Goal: Task Accomplishment & Management: Use online tool/utility

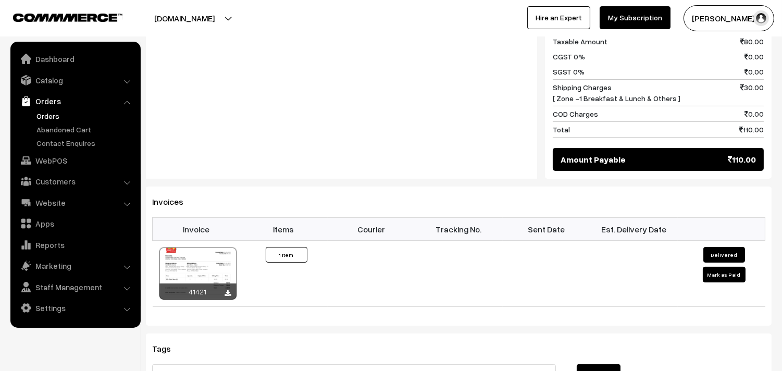
scroll to position [521, 0]
click at [53, 121] on link "Orders" at bounding box center [85, 115] width 103 height 11
click at [53, 116] on link "Orders" at bounding box center [85, 115] width 103 height 11
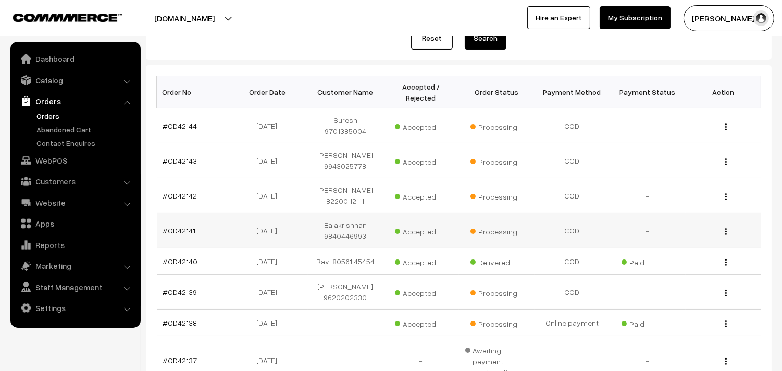
scroll to position [173, 0]
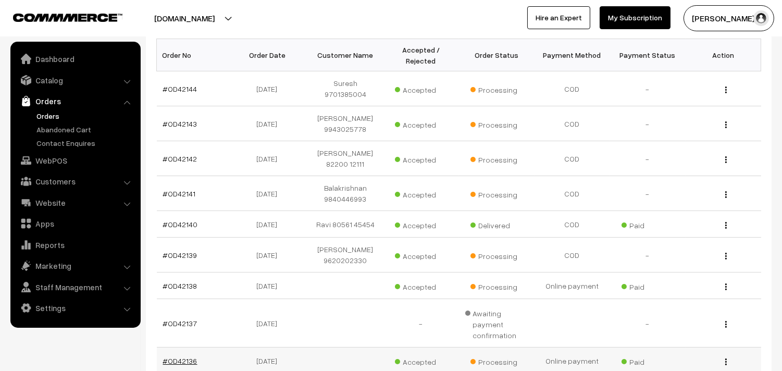
click at [174, 356] on link "#OD42136" at bounding box center [180, 360] width 34 height 9
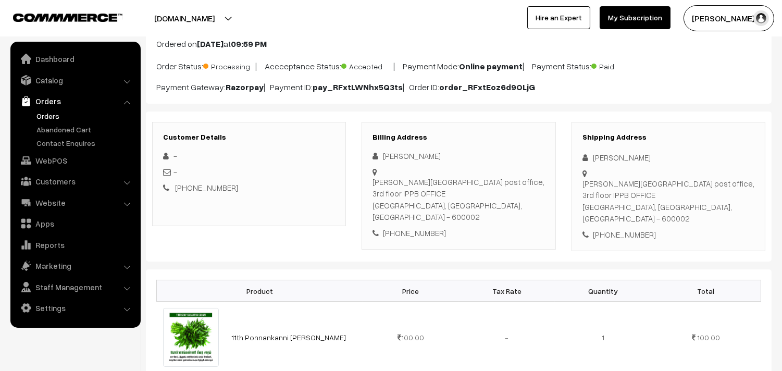
scroll to position [173, 0]
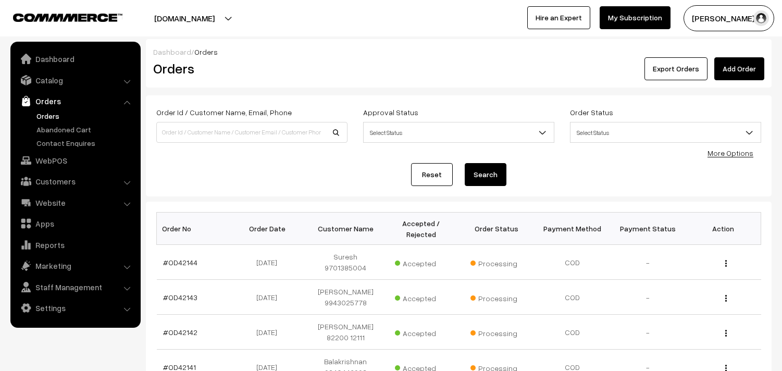
scroll to position [173, 0]
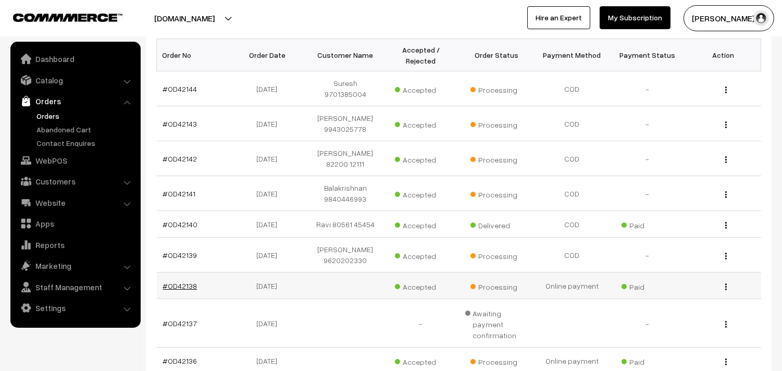
click at [186, 281] on link "#OD42138" at bounding box center [180, 285] width 34 height 9
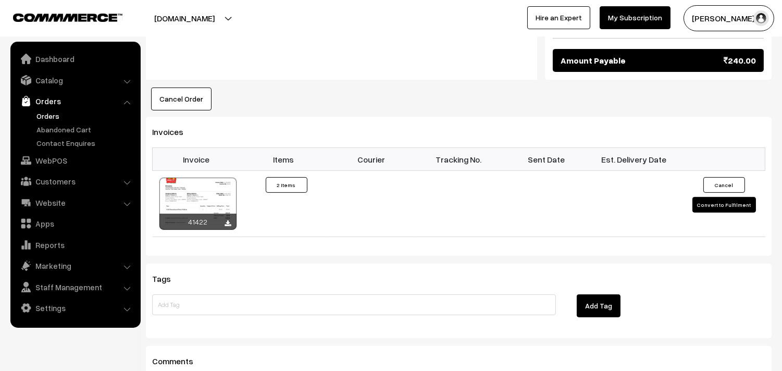
scroll to position [648, 0]
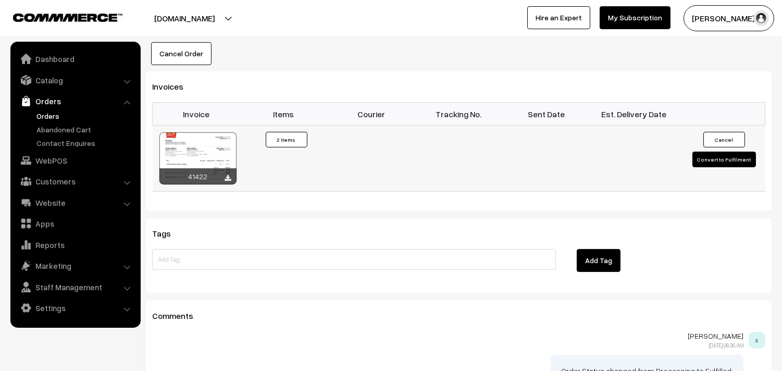
click at [219, 132] on div at bounding box center [197, 158] width 77 height 52
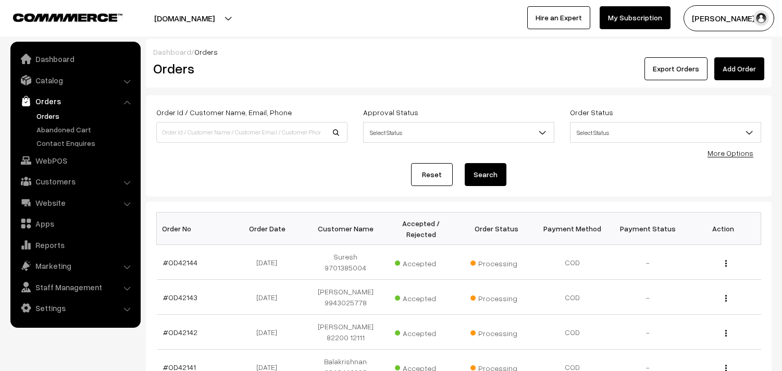
scroll to position [173, 0]
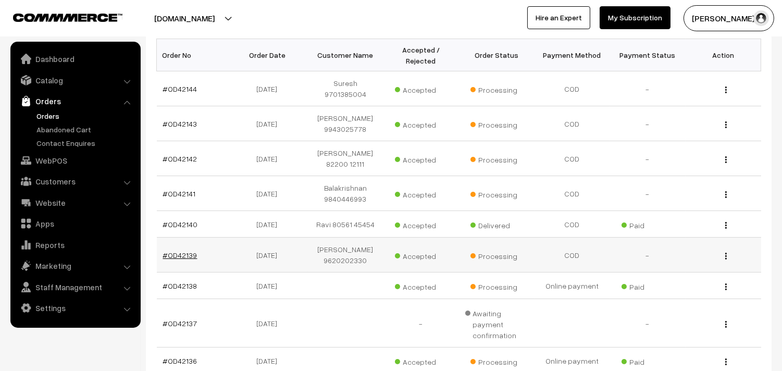
click at [189, 250] on link "#OD42139" at bounding box center [180, 254] width 34 height 9
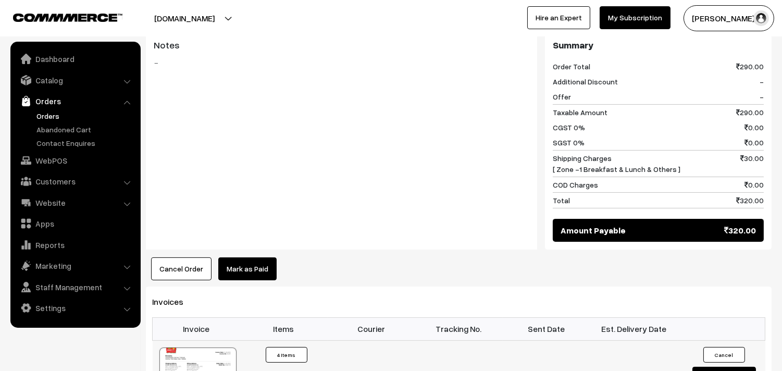
scroll to position [521, 0]
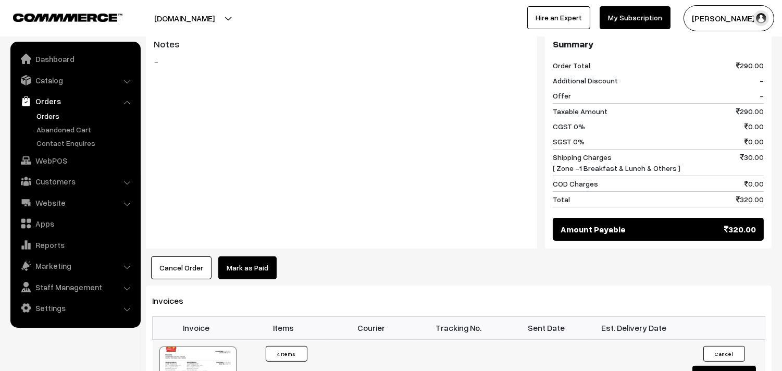
click at [211, 357] on div at bounding box center [197, 372] width 77 height 52
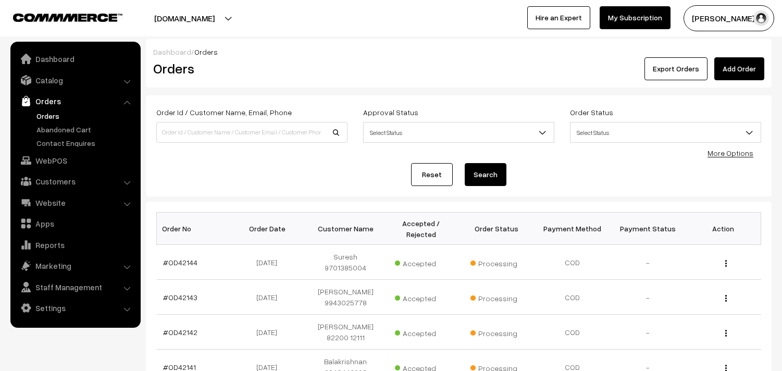
scroll to position [173, 0]
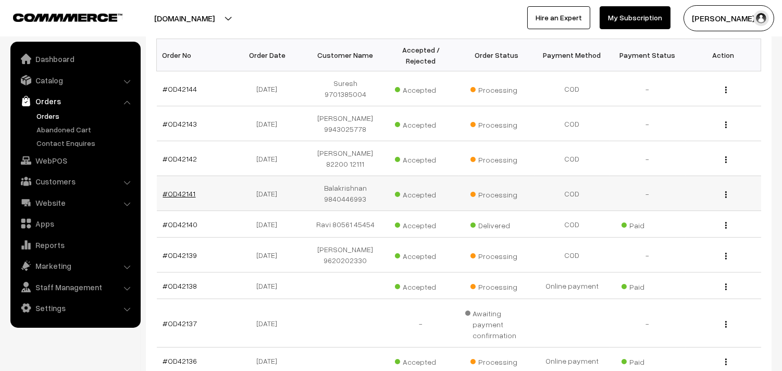
click at [165, 189] on link "#OD42141" at bounding box center [179, 193] width 33 height 9
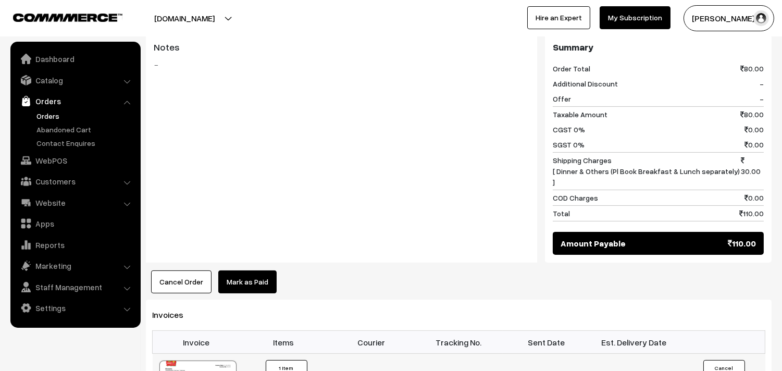
scroll to position [521, 0]
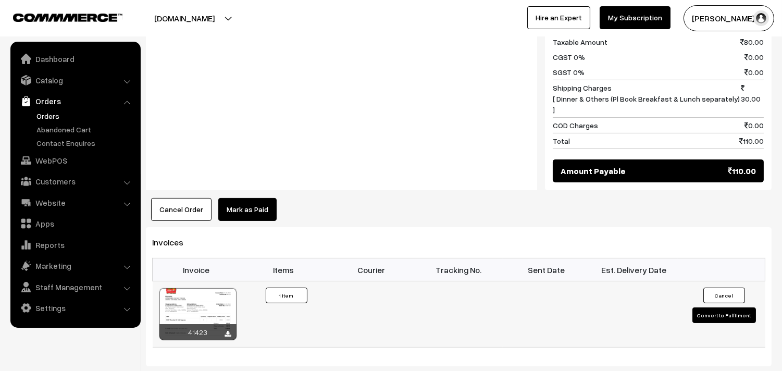
click at [202, 288] on div at bounding box center [197, 314] width 77 height 52
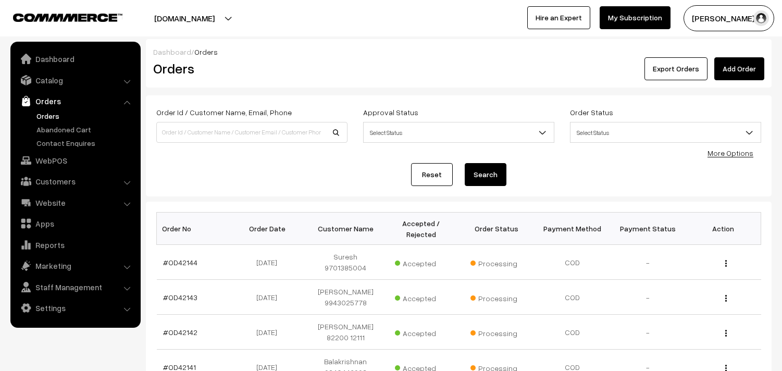
scroll to position [173, 0]
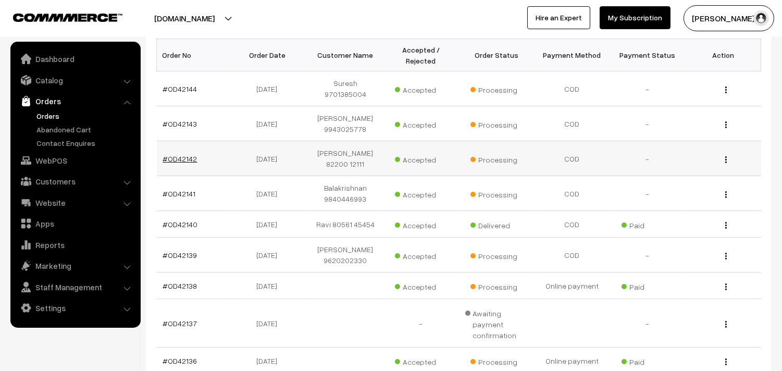
click at [182, 154] on link "#OD42142" at bounding box center [180, 158] width 34 height 9
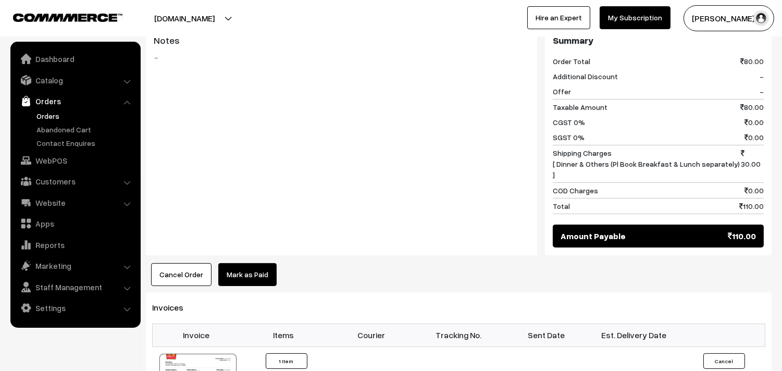
scroll to position [521, 0]
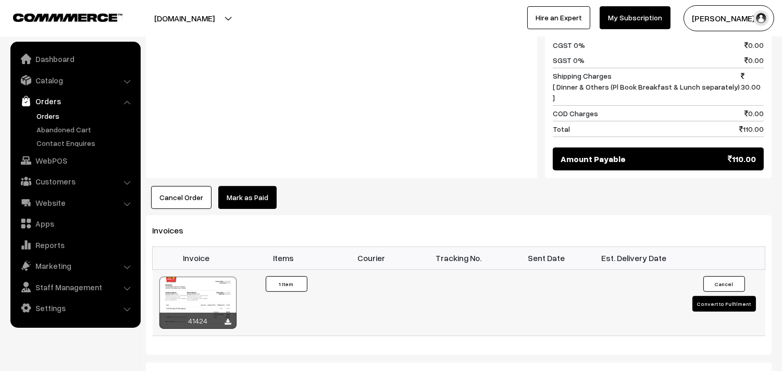
click at [212, 285] on div at bounding box center [197, 302] width 77 height 52
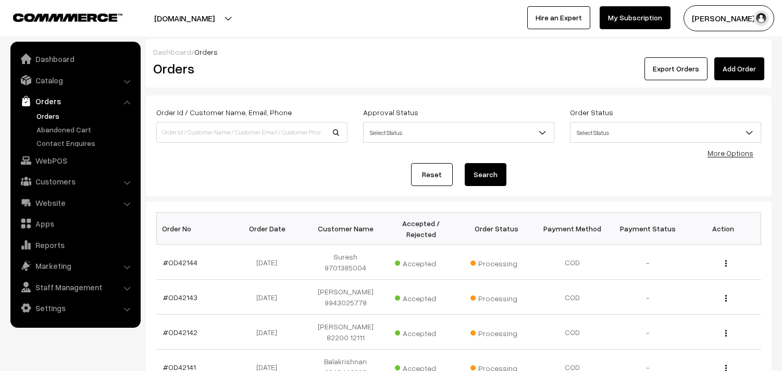
scroll to position [173, 0]
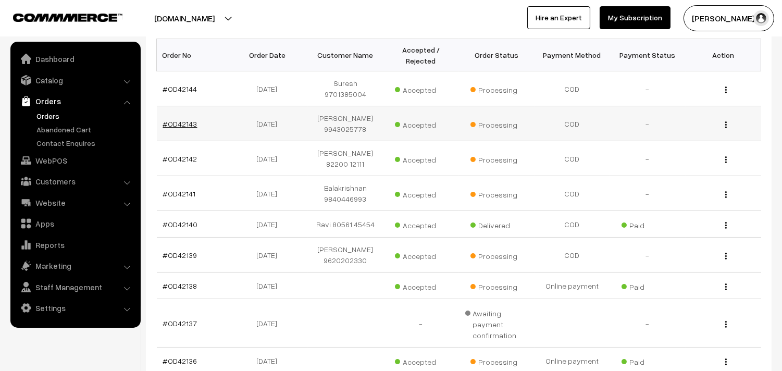
click at [189, 119] on link "#OD42143" at bounding box center [180, 123] width 34 height 9
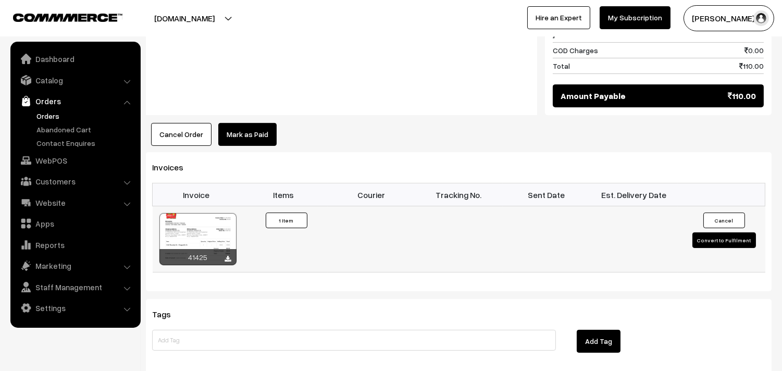
scroll to position [613, 0]
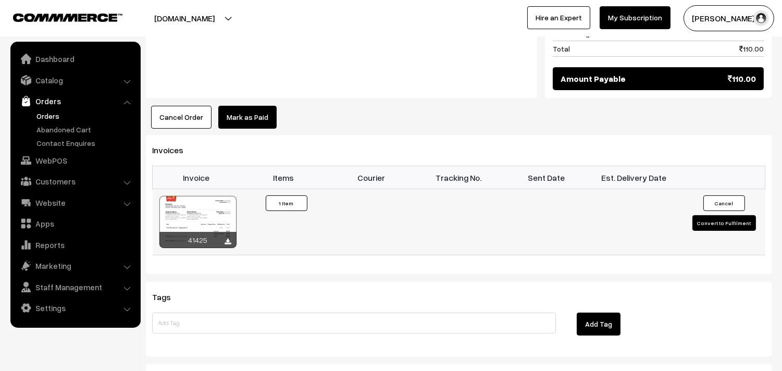
click at [201, 196] on div at bounding box center [197, 222] width 77 height 52
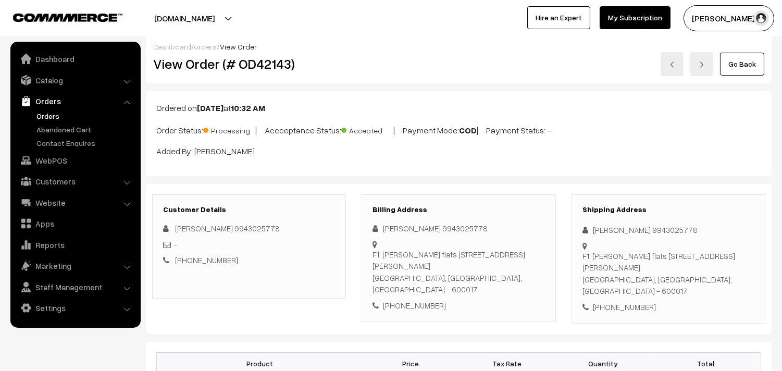
scroll to position [0, 0]
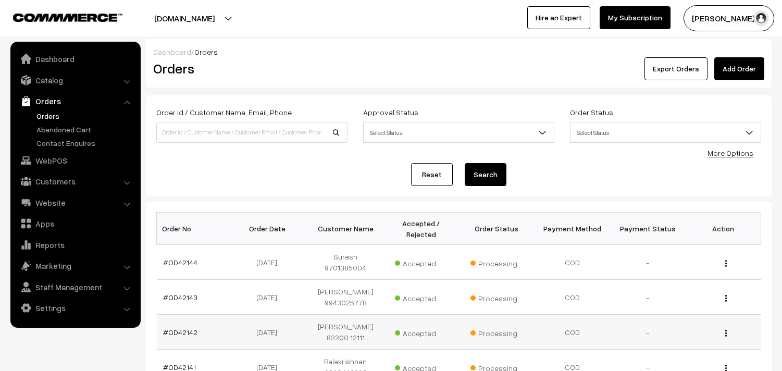
scroll to position [173, 0]
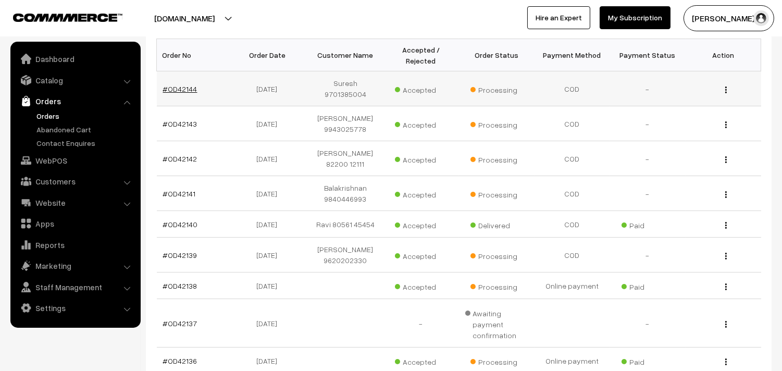
click at [191, 87] on link "#OD42144" at bounding box center [180, 88] width 34 height 9
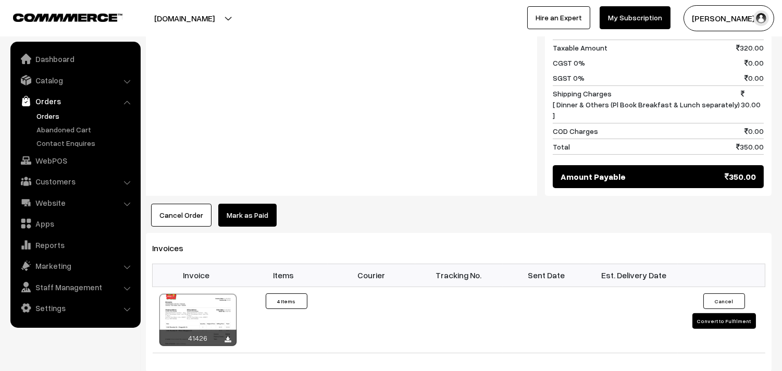
scroll to position [578, 0]
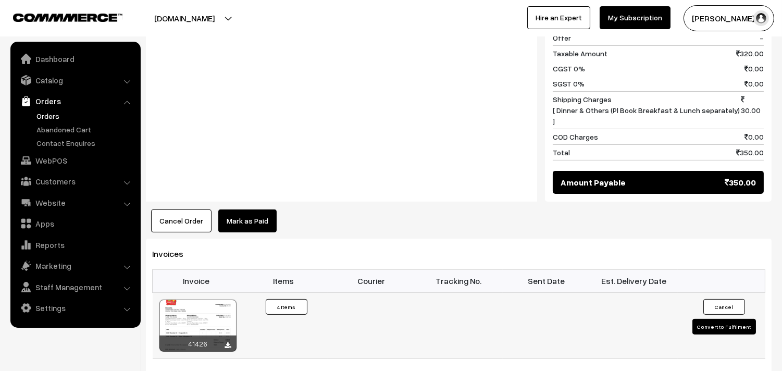
click at [207, 299] on div at bounding box center [197, 325] width 77 height 52
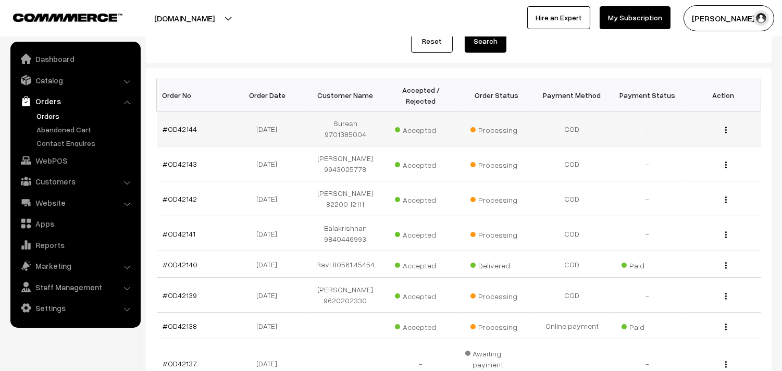
scroll to position [58, 0]
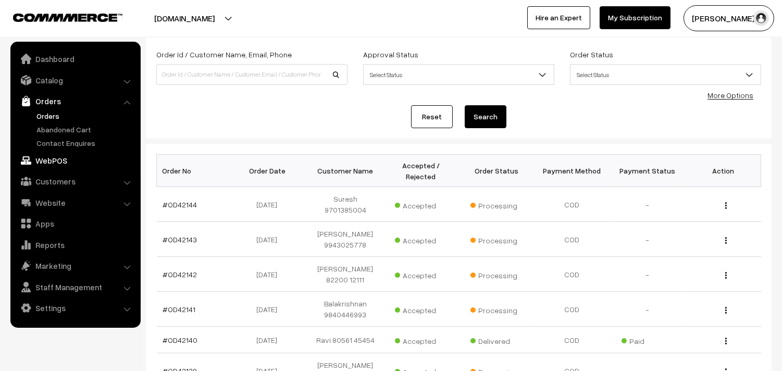
click at [54, 160] on link "WebPOS" at bounding box center [75, 160] width 124 height 19
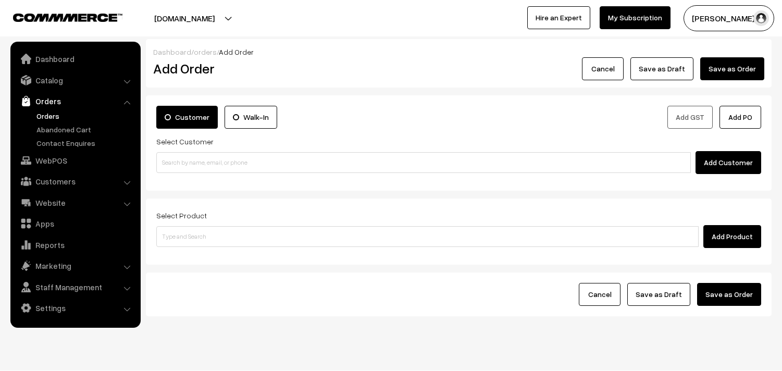
click at [177, 160] on input at bounding box center [423, 162] width 534 height 21
click at [177, 156] on input "93983 84775" at bounding box center [423, 162] width 534 height 21
click at [176, 182] on link "harivam 93983 84775 [9398384775]" at bounding box center [425, 182] width 536 height 16
type input "93983 84775"
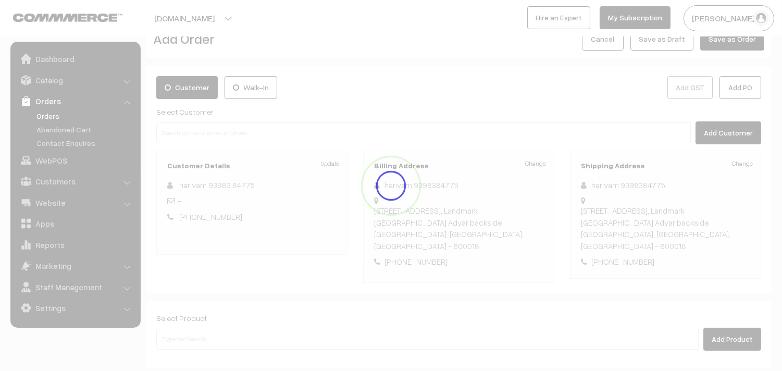
scroll to position [58, 0]
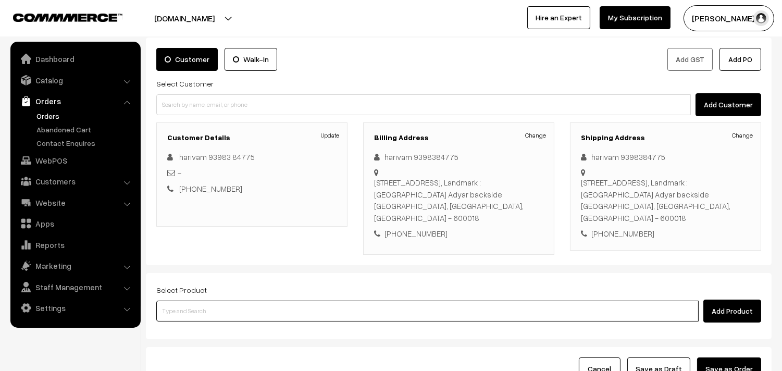
click at [196, 300] on input at bounding box center [427, 310] width 542 height 21
type input "kalyana"
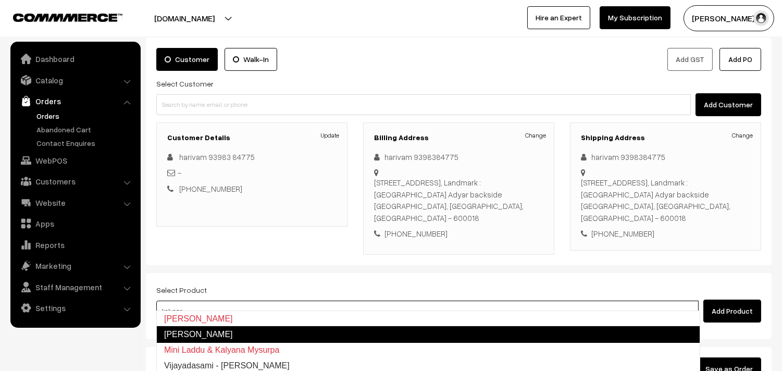
click at [208, 336] on link "Kalyana Mysurpa" at bounding box center [428, 334] width 544 height 17
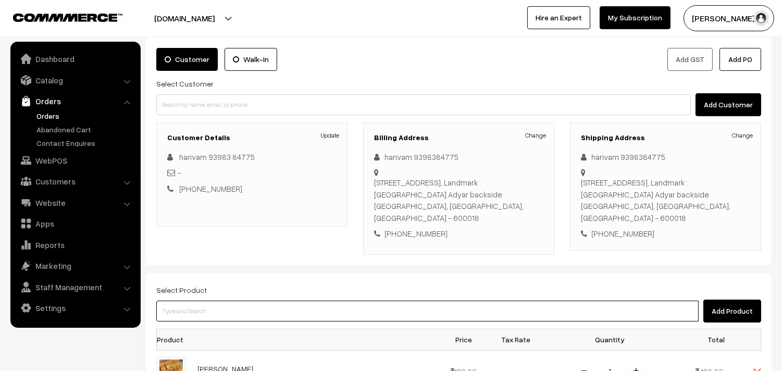
click at [204, 304] on input at bounding box center [427, 310] width 542 height 21
type input "wheat hal"
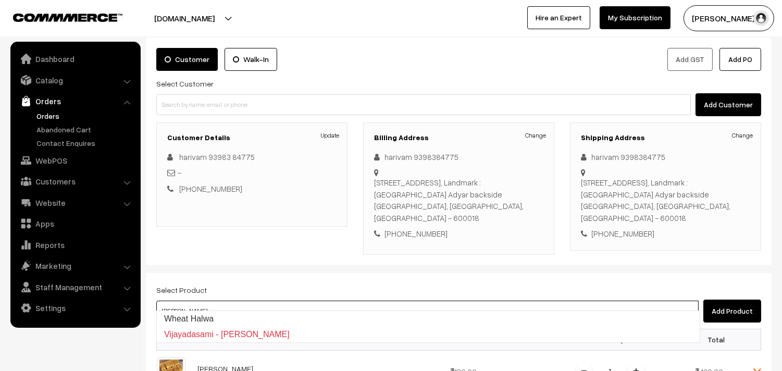
click at [198, 311] on link "Wheat Halwa" at bounding box center [428, 319] width 543 height 16
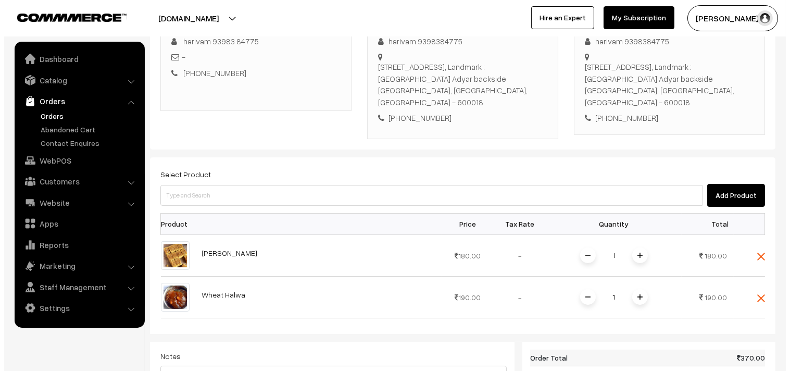
scroll to position [289, 0]
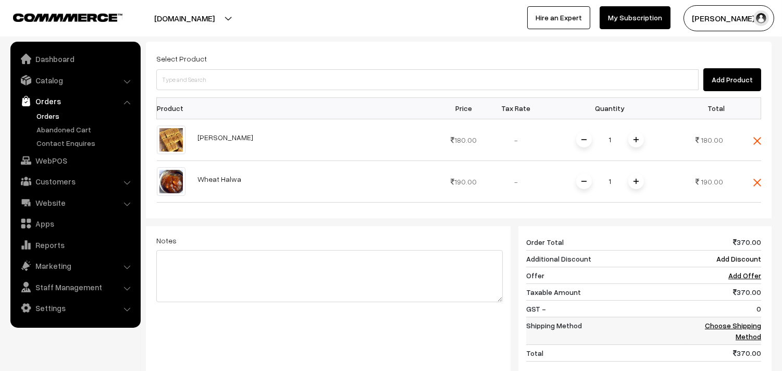
click at [722, 321] on link "Choose Shipping Method" at bounding box center [733, 331] width 56 height 20
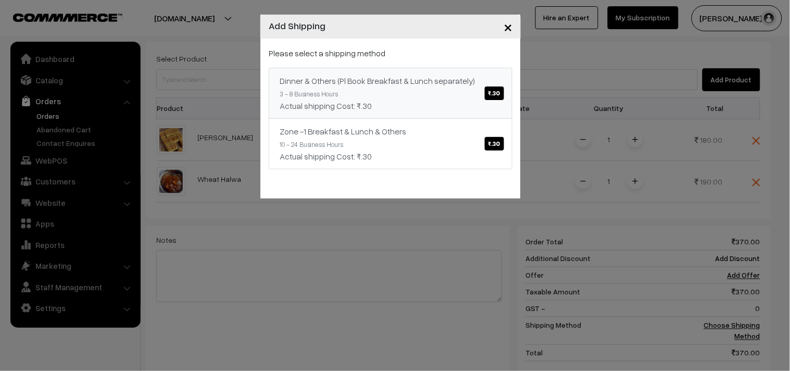
click at [476, 110] on div "Actual shipping Cost: ₹.30" at bounding box center [391, 105] width 222 height 12
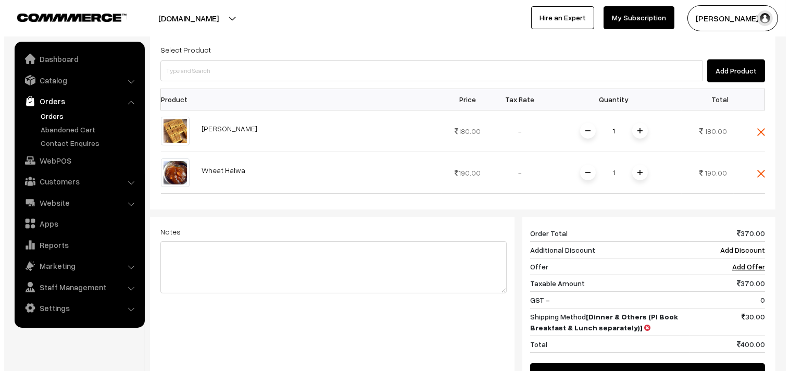
scroll to position [437, 0]
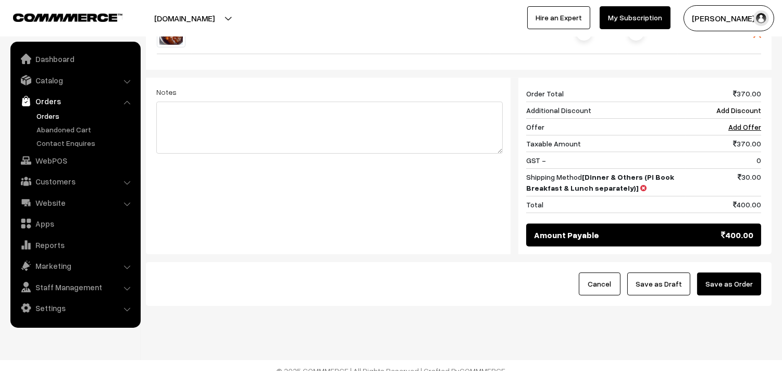
click at [712, 274] on button "Save as Order" at bounding box center [729, 283] width 64 height 23
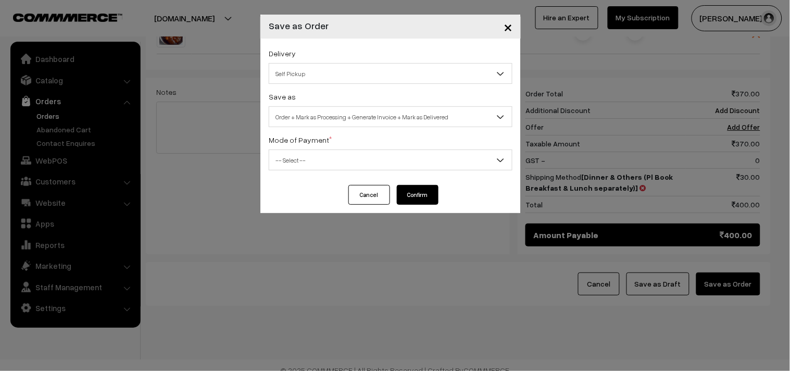
click at [326, 73] on span "Self Pickup" at bounding box center [390, 74] width 243 height 18
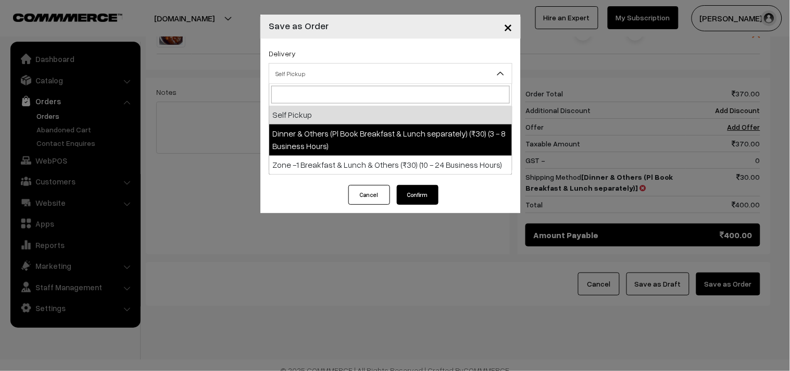
select select "DOP1"
select select "3"
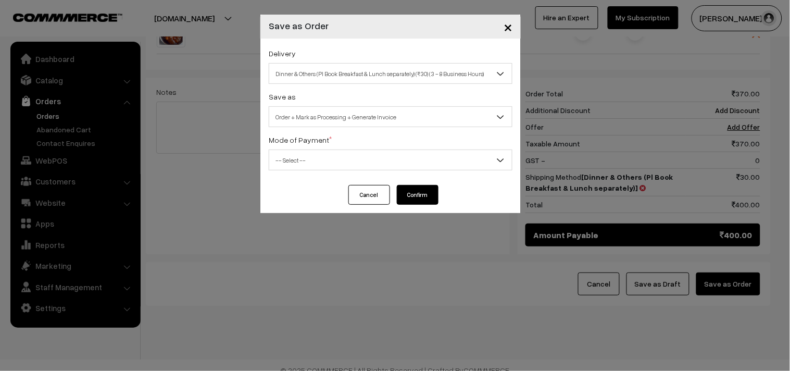
click at [349, 123] on span "Order + Mark as Processing + Generate Invoice" at bounding box center [390, 117] width 243 height 18
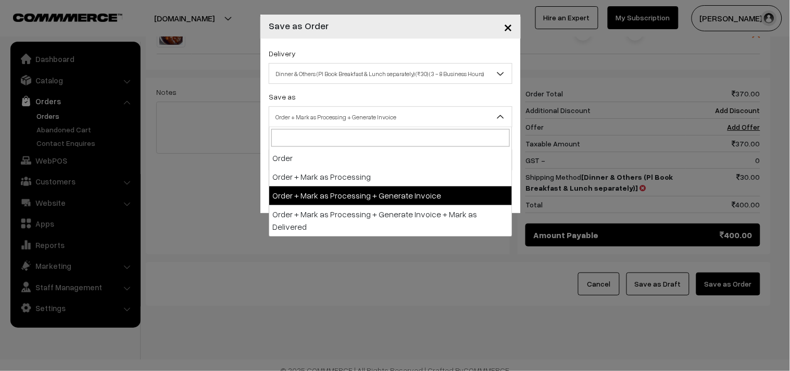
click at [329, 165] on span "-- Select --" at bounding box center [390, 160] width 243 height 18
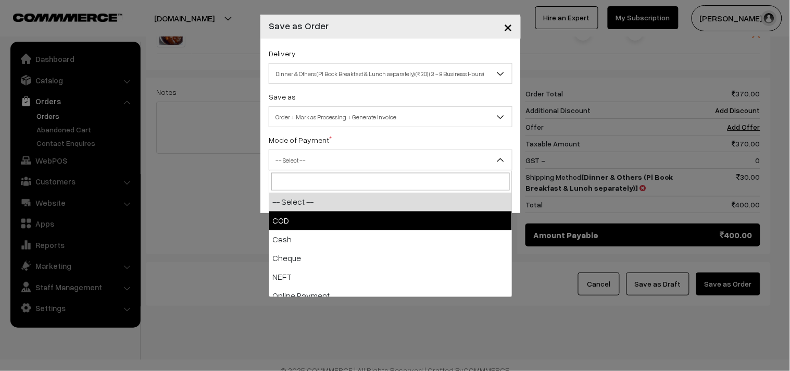
drag, startPoint x: 304, startPoint y: 217, endPoint x: 399, endPoint y: 203, distance: 95.7
select select "1"
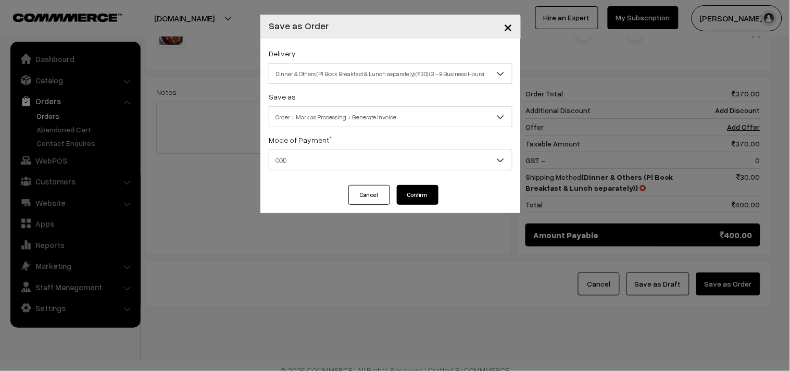
click at [407, 191] on button "Confirm" at bounding box center [418, 195] width 42 height 20
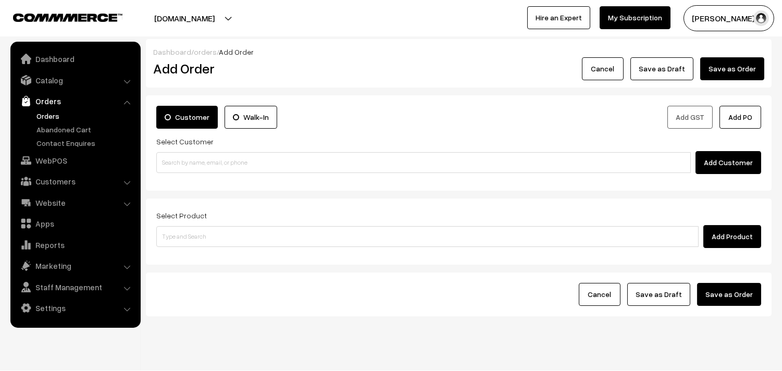
click at [47, 110] on link "Orders" at bounding box center [85, 115] width 103 height 11
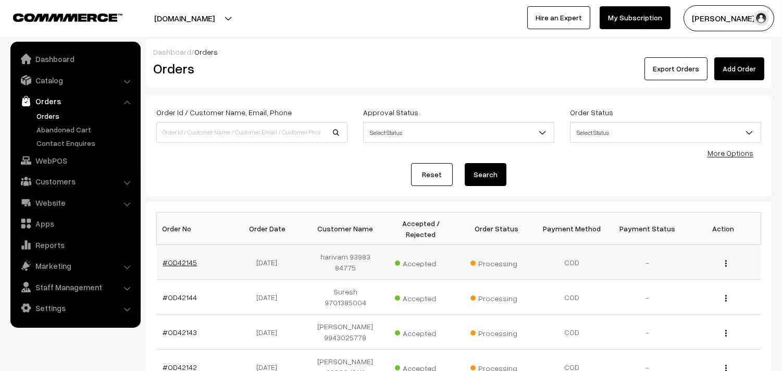
click at [181, 263] on link "#OD42145" at bounding box center [180, 262] width 34 height 9
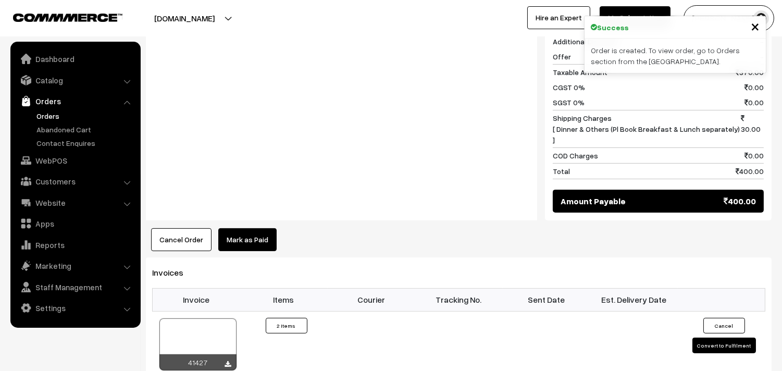
scroll to position [671, 0]
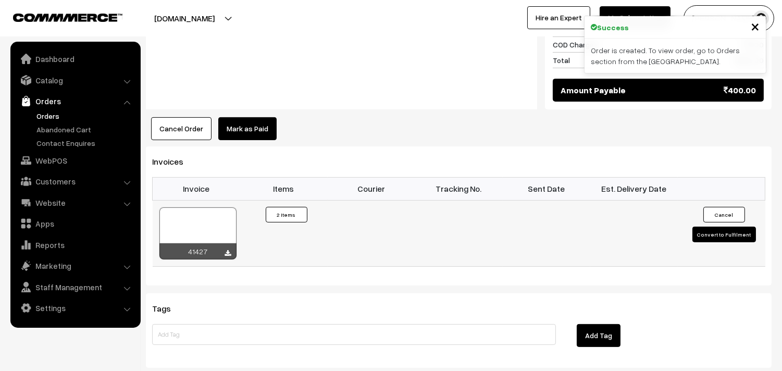
click at [215, 207] on div at bounding box center [197, 233] width 77 height 52
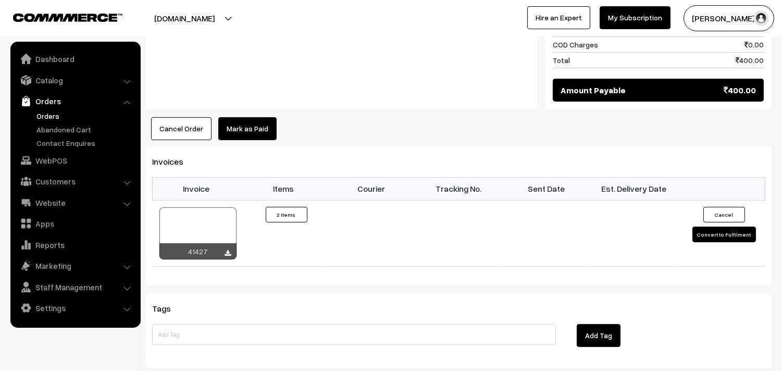
click at [42, 112] on link "Orders" at bounding box center [85, 115] width 103 height 11
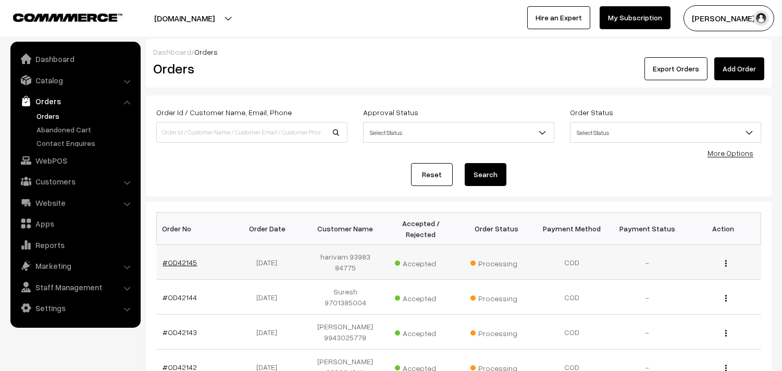
click at [188, 266] on link "#OD42145" at bounding box center [180, 262] width 34 height 9
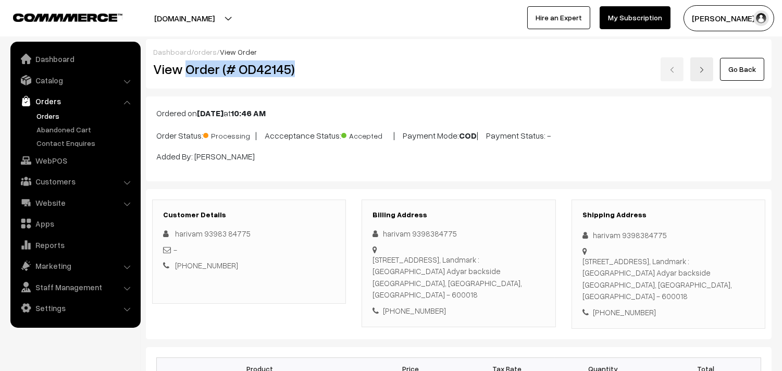
drag, startPoint x: 185, startPoint y: 69, endPoint x: 329, endPoint y: 69, distance: 143.7
click at [294, 65] on h2 "View Order (# OD42145)" at bounding box center [249, 69] width 193 height 16
copy h2 "Order (# OD42145)"
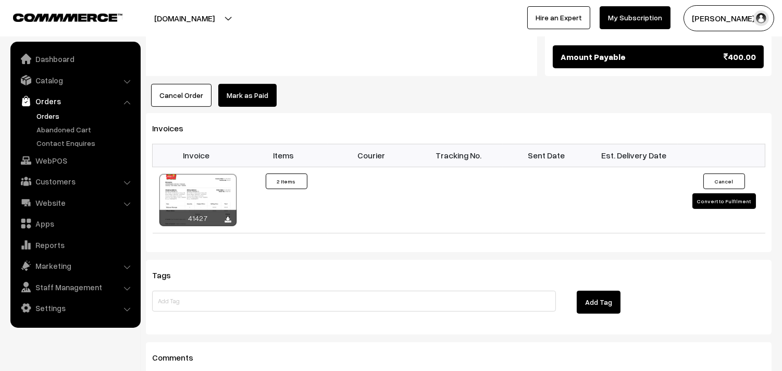
scroll to position [810, 0]
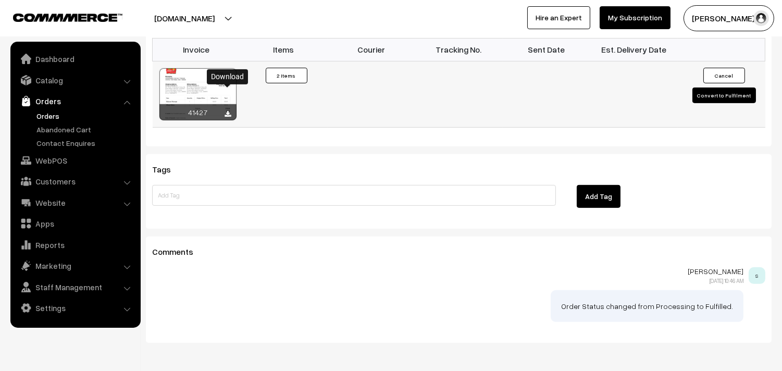
click at [231, 111] on icon at bounding box center [228, 114] width 6 height 7
